Goal: Entertainment & Leisure: Consume media (video, audio)

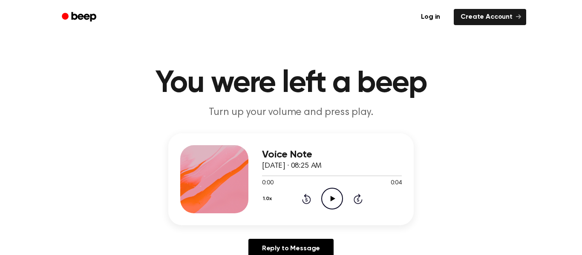
click at [343, 192] on div "1.0x Rewind 5 seconds Play Audio Skip 5 seconds" at bounding box center [332, 199] width 140 height 22
click at [338, 194] on icon "Play Audio" at bounding box center [332, 199] width 22 height 22
click at [338, 194] on icon "Pause Audio" at bounding box center [332, 199] width 22 height 22
click at [338, 194] on icon "Play Audio" at bounding box center [332, 199] width 22 height 22
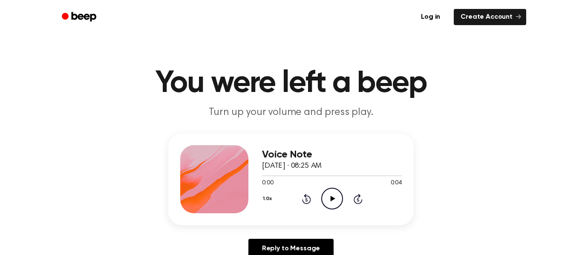
click at [336, 202] on icon "Play Audio" at bounding box center [332, 199] width 22 height 22
click at [328, 202] on icon "Pause Audio" at bounding box center [332, 199] width 22 height 22
click at [330, 204] on icon "Play Audio" at bounding box center [332, 199] width 22 height 22
click at [332, 197] on icon at bounding box center [332, 199] width 5 height 6
click at [332, 197] on icon "Pause Audio" at bounding box center [332, 199] width 22 height 22
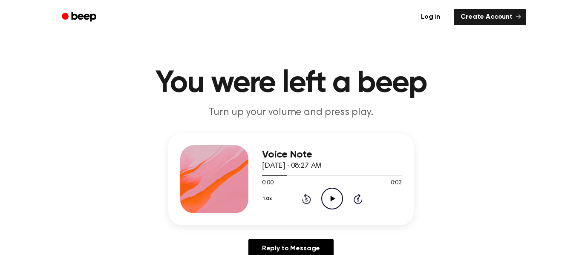
click at [332, 197] on icon at bounding box center [332, 199] width 5 height 6
click at [333, 201] on icon "Play Audio" at bounding box center [332, 199] width 22 height 22
click at [333, 197] on icon "Play Audio" at bounding box center [332, 199] width 22 height 22
click at [327, 203] on icon "Play Audio" at bounding box center [332, 199] width 22 height 22
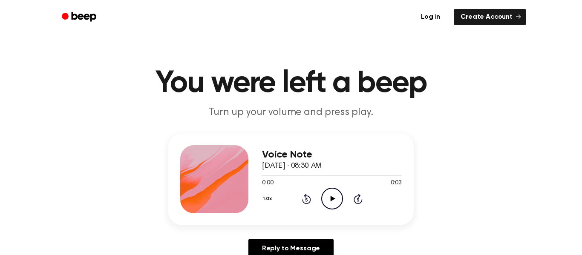
click at [333, 199] on icon at bounding box center [332, 199] width 5 height 6
click at [328, 195] on icon "Play Audio" at bounding box center [332, 199] width 22 height 22
click at [329, 203] on icon "Play Audio" at bounding box center [332, 199] width 22 height 22
click at [329, 203] on icon "Pause Audio" at bounding box center [332, 199] width 22 height 22
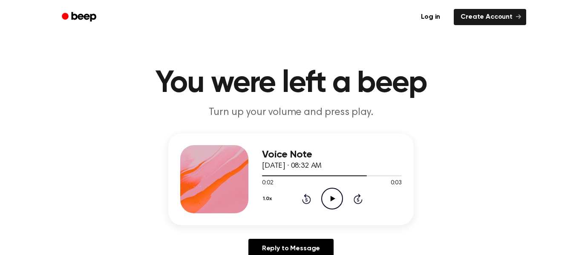
click at [328, 204] on icon "Play Audio" at bounding box center [332, 199] width 22 height 22
click at [325, 197] on icon "Play Audio" at bounding box center [332, 199] width 22 height 22
click at [334, 196] on icon "Play Audio" at bounding box center [332, 199] width 22 height 22
click at [330, 196] on icon "Play Audio" at bounding box center [332, 199] width 22 height 22
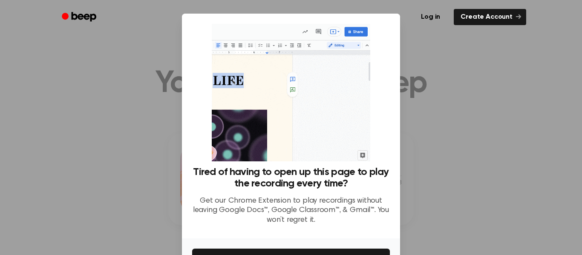
click at [341, 105] on img at bounding box center [291, 93] width 158 height 138
click at [345, 146] on img at bounding box center [291, 93] width 158 height 138
click at [334, 145] on img at bounding box center [291, 93] width 158 height 138
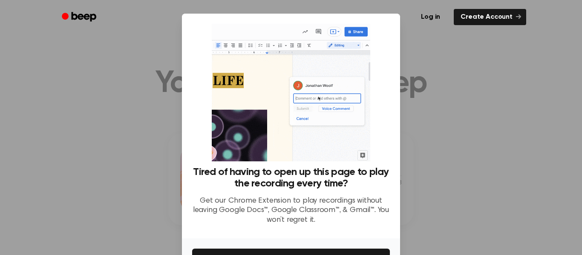
click at [334, 145] on img at bounding box center [291, 93] width 158 height 138
click at [332, 145] on img at bounding box center [291, 93] width 158 height 138
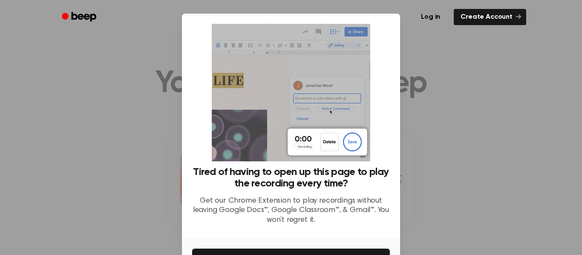
click at [304, 112] on img at bounding box center [291, 93] width 158 height 138
click at [305, 95] on img at bounding box center [291, 93] width 158 height 138
click at [316, 91] on img at bounding box center [291, 93] width 158 height 138
click at [236, 80] on img at bounding box center [291, 93] width 158 height 138
